Goal: Task Accomplishment & Management: Manage account settings

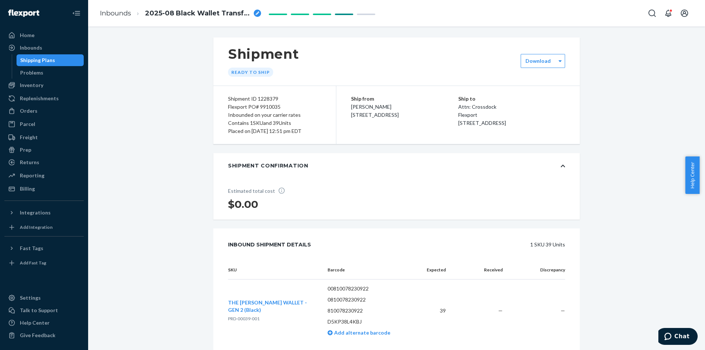
scroll to position [121, 0]
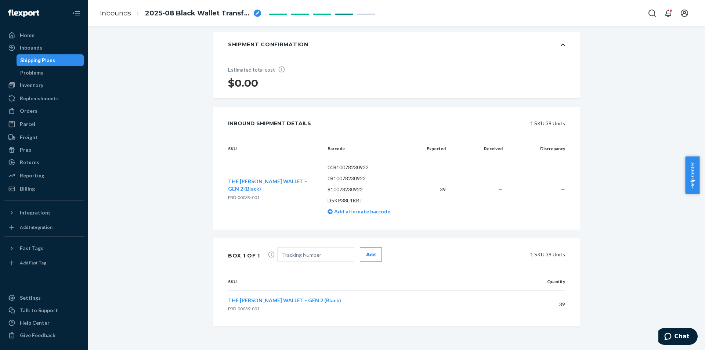
click at [46, 57] on div "Shipping Plans" at bounding box center [37, 60] width 35 height 7
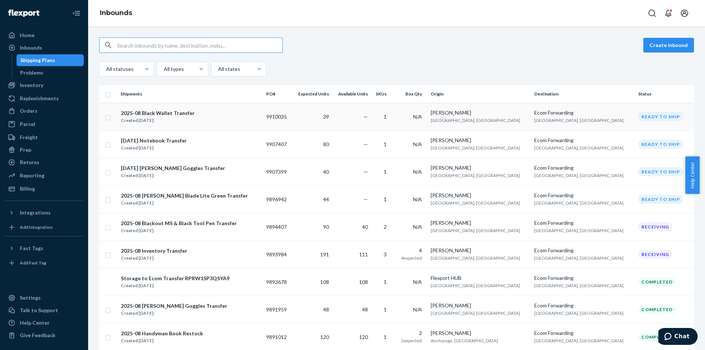
click at [151, 112] on div "2025-08 Black Wallet Transfer" at bounding box center [158, 112] width 74 height 7
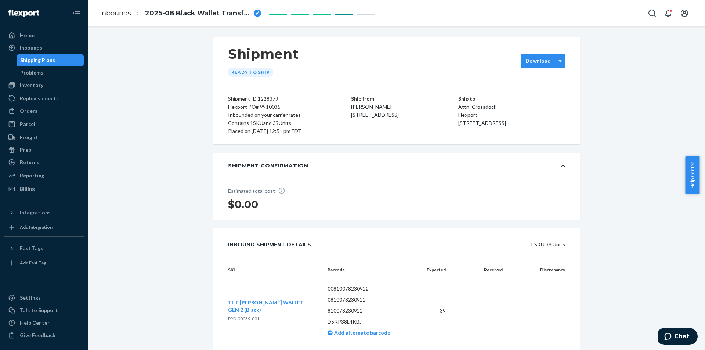
click at [538, 64] on label "Download" at bounding box center [538, 60] width 25 height 7
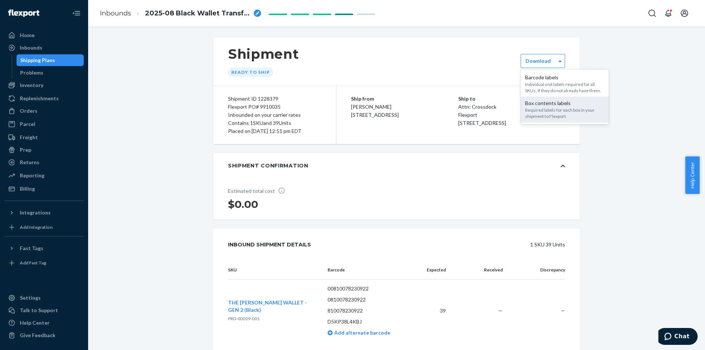
click at [532, 115] on div "Required labels for each box in your shipment to Flexport." at bounding box center [564, 113] width 79 height 12
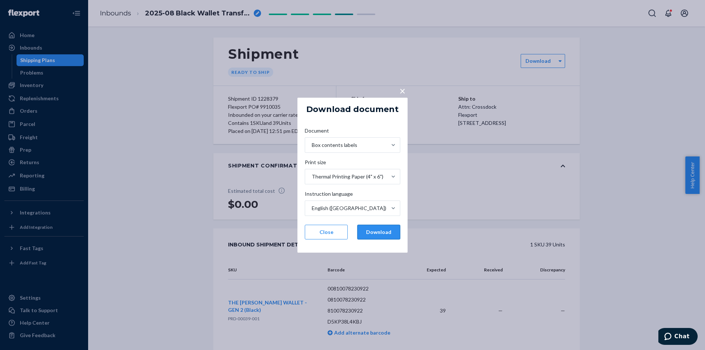
click at [375, 231] on button "Download" at bounding box center [378, 232] width 43 height 15
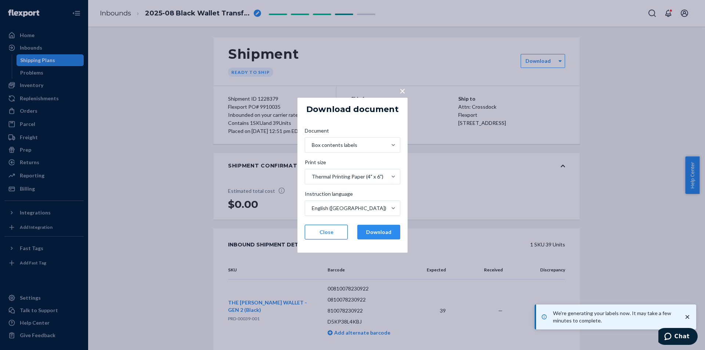
click at [338, 232] on button "Close" at bounding box center [326, 232] width 43 height 15
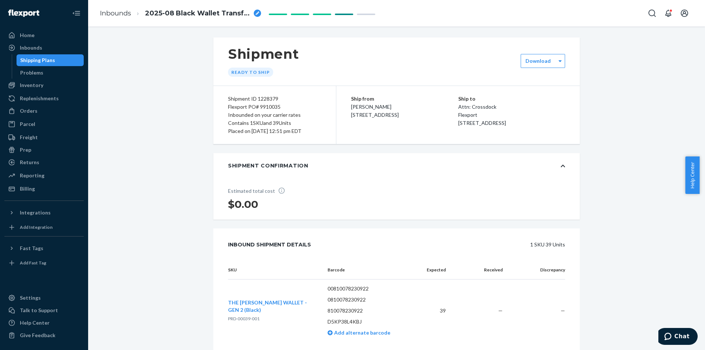
click at [110, 101] on div "Shipment Ready to ship option [object Object], selected. 0 results available. S…" at bounding box center [397, 254] width 606 height 434
click at [41, 62] on div "Shipping Plans" at bounding box center [37, 60] width 35 height 7
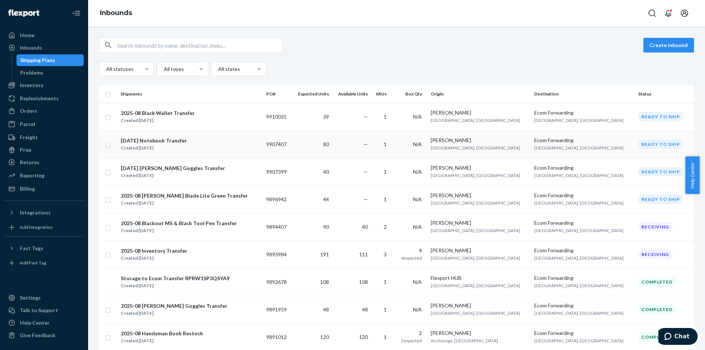
click at [208, 142] on div "[DATE] Notebook Transfer Created [DATE]" at bounding box center [190, 144] width 140 height 15
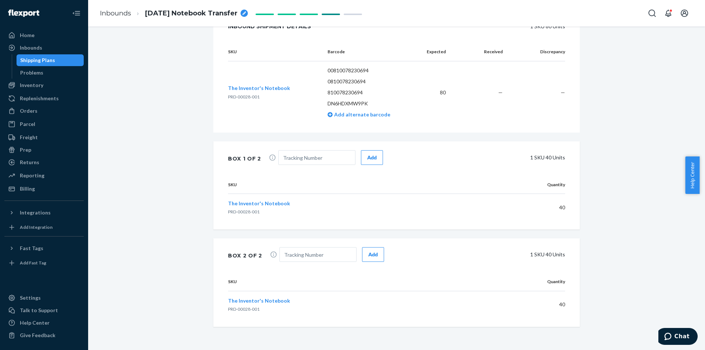
scroll to position [219, 0]
click at [307, 155] on input "text" at bounding box center [316, 157] width 77 height 15
paste input "1ZH2Y0186821095023"
type input "1ZH2Y0186821095023"
click at [361, 155] on button "Add" at bounding box center [372, 157] width 22 height 15
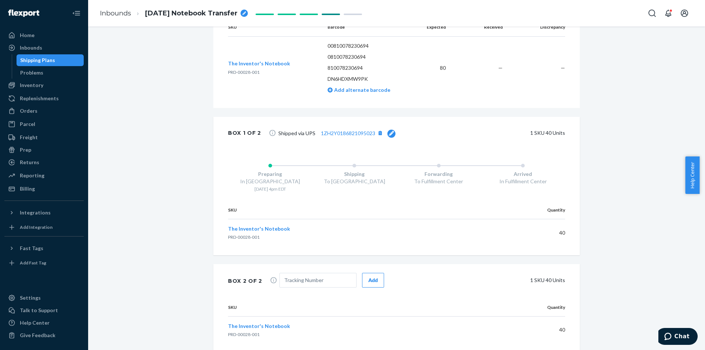
scroll to position [268, 0]
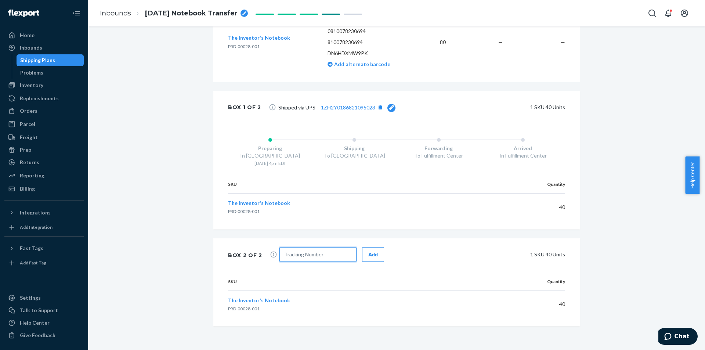
click at [306, 253] on input "text" at bounding box center [317, 254] width 77 height 15
paste input "1ZH2Y0186804291923"
type input "1ZH2Y0186804291923"
click at [374, 253] on button "Add" at bounding box center [373, 254] width 22 height 15
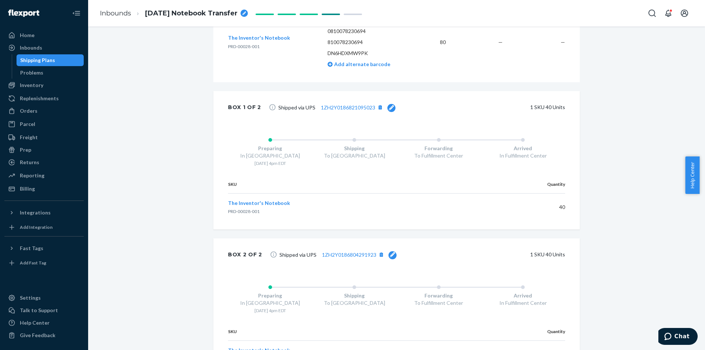
click at [48, 60] on div "Shipping Plans" at bounding box center [37, 60] width 35 height 7
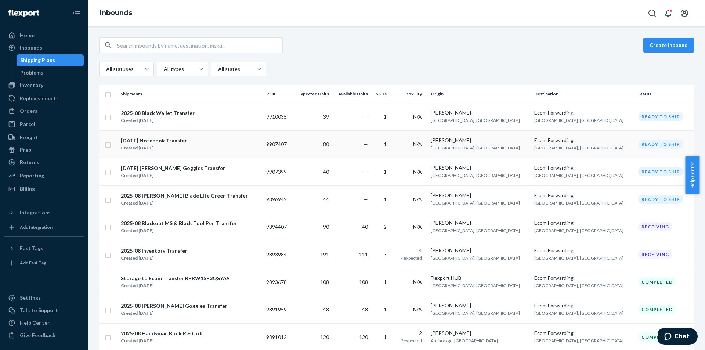
click at [186, 152] on td "[DATE] Notebook Transfer Created [DATE]" at bounding box center [191, 144] width 146 height 28
click at [194, 179] on div "Created [DATE]" at bounding box center [173, 175] width 104 height 7
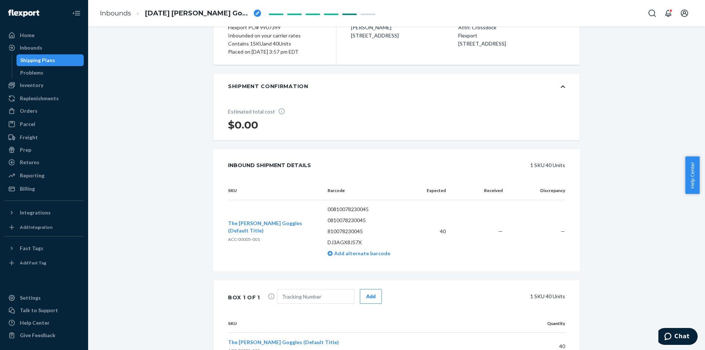
scroll to position [121, 0]
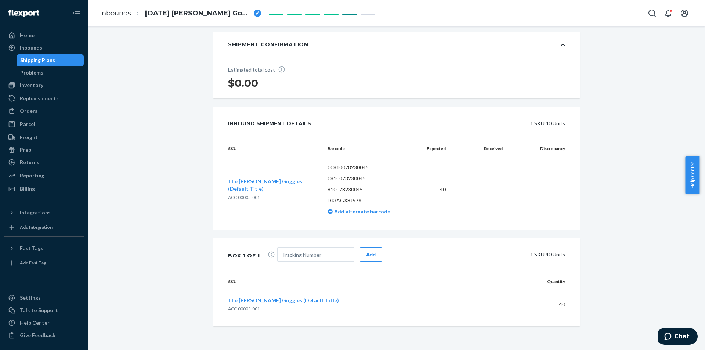
click at [333, 263] on span "Add" at bounding box center [329, 255] width 105 height 17
click at [336, 259] on input "text" at bounding box center [315, 254] width 77 height 15
paste input "1ZH2Y0186834314637"
type input "1ZH2Y0186834314637"
click at [366, 255] on div "Add" at bounding box center [371, 254] width 10 height 7
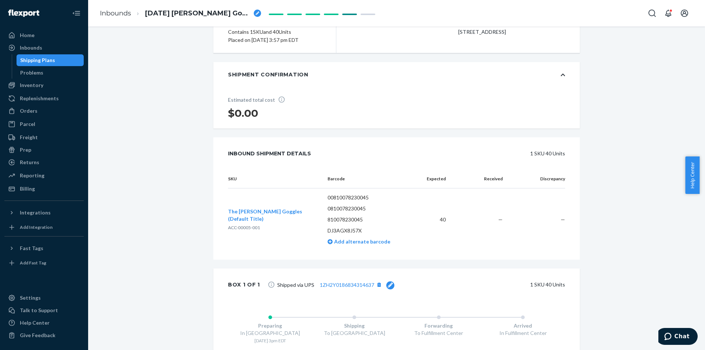
scroll to position [91, 0]
click at [53, 61] on div "Shipping Plans" at bounding box center [37, 60] width 35 height 7
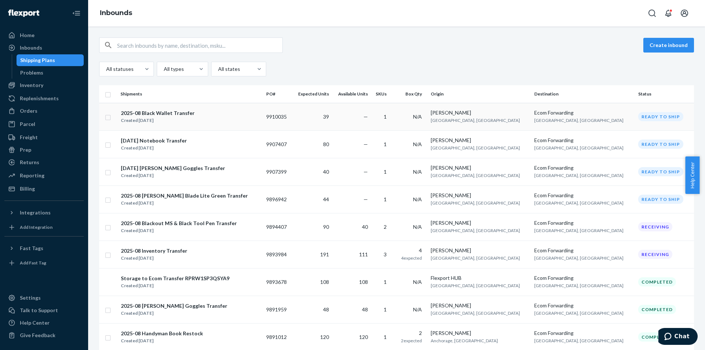
click at [181, 120] on div "Created [DATE]" at bounding box center [158, 120] width 74 height 7
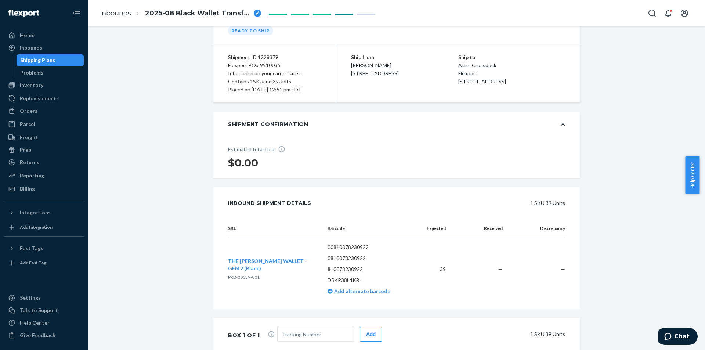
scroll to position [121, 0]
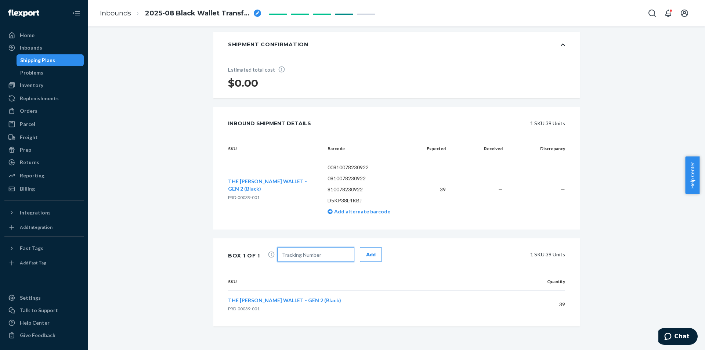
click at [317, 254] on input "text" at bounding box center [315, 254] width 77 height 15
paste input "1ZH2Y0186802807736"
type input "1ZH2Y0186802807736"
click at [366, 254] on div "Add" at bounding box center [371, 254] width 10 height 7
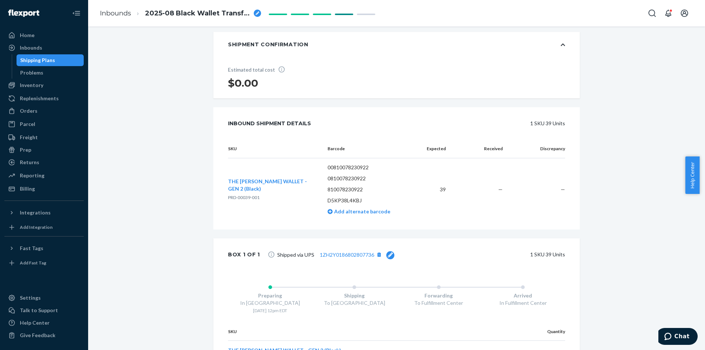
click at [55, 61] on div "Shipping Plans" at bounding box center [50, 60] width 66 height 10
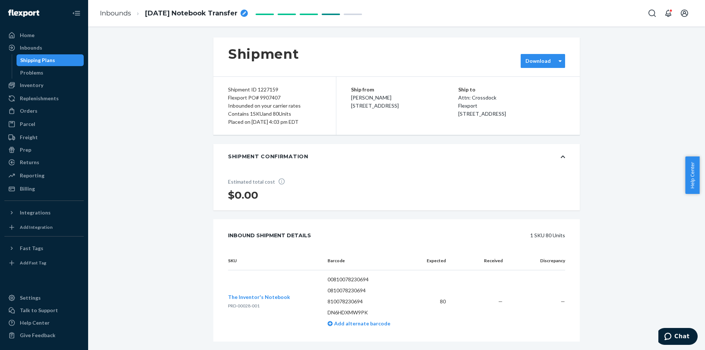
click at [550, 65] on div "Download" at bounding box center [543, 61] width 44 height 14
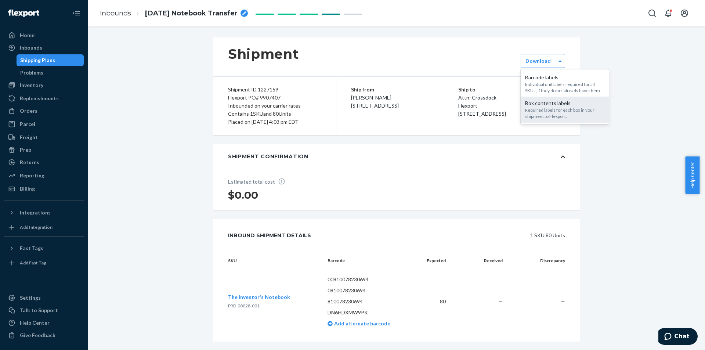
click at [545, 111] on div "Required labels for each box in your shipment to Flexport." at bounding box center [564, 113] width 79 height 12
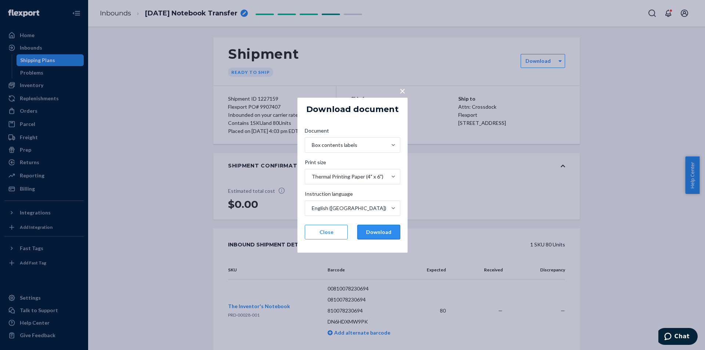
click at [378, 232] on button "Download" at bounding box center [378, 232] width 43 height 15
click at [404, 93] on span "×" at bounding box center [403, 90] width 6 height 12
